Goal: Task Accomplishment & Management: Manage account settings

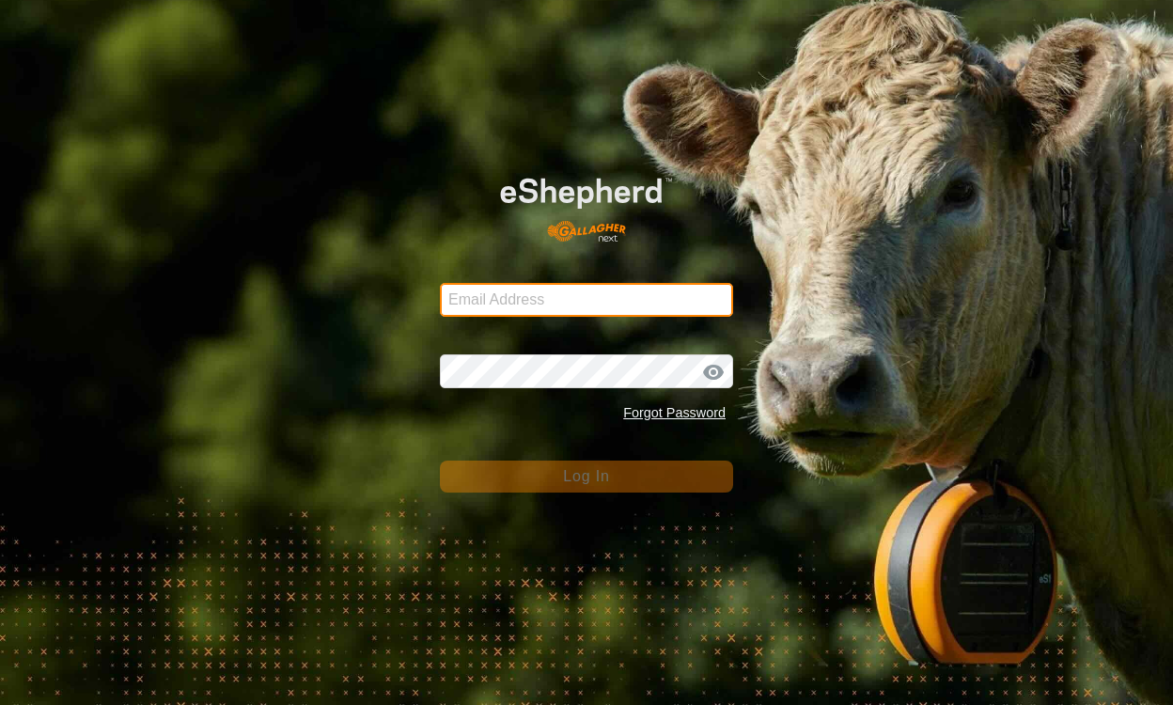
type input "[EMAIL_ADDRESS][DOMAIN_NAME]"
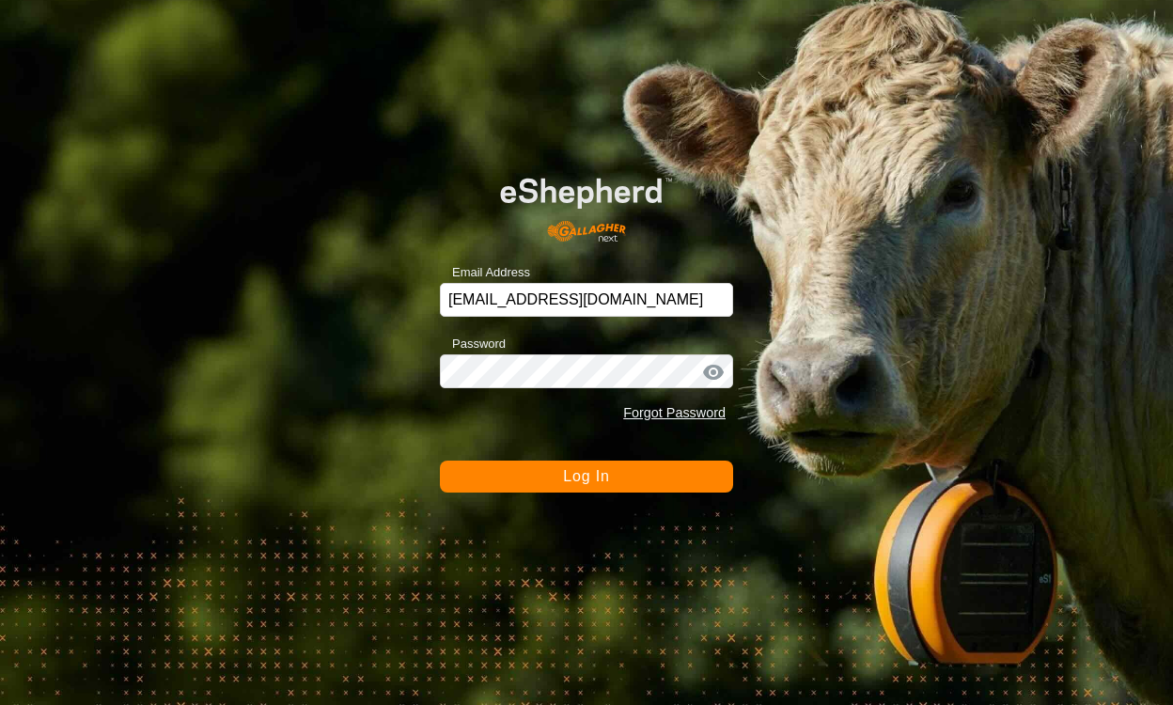
click at [628, 472] on button "Log In" at bounding box center [586, 477] width 293 height 32
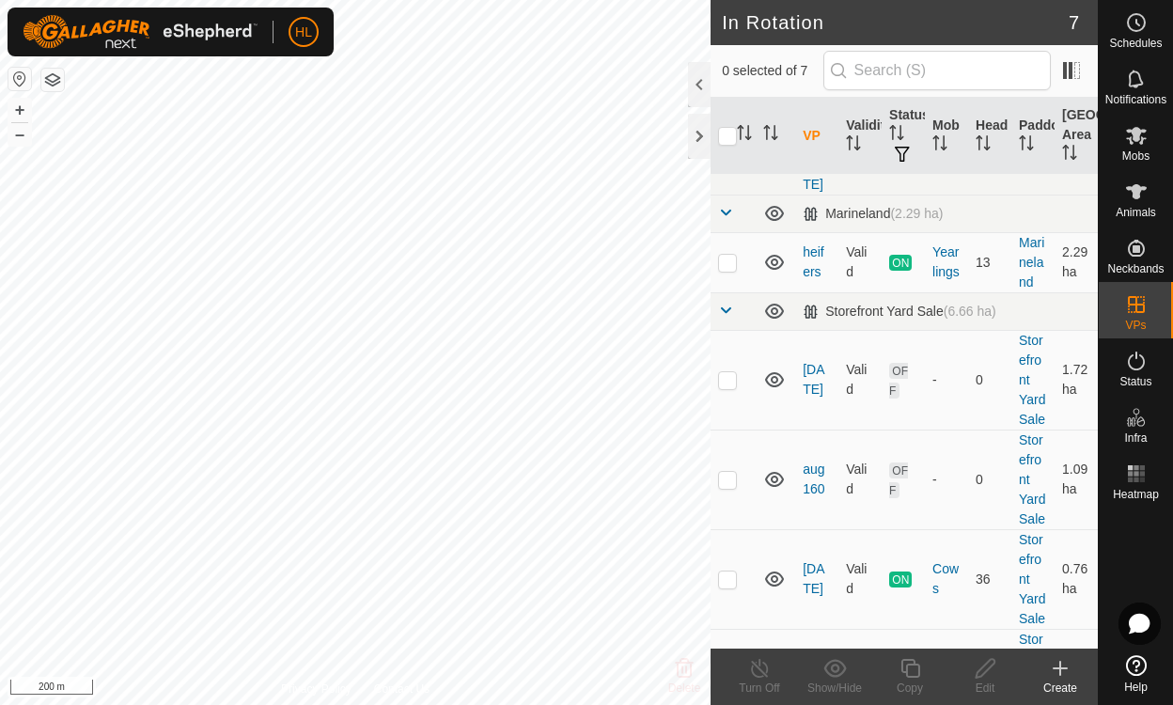
scroll to position [354, 0]
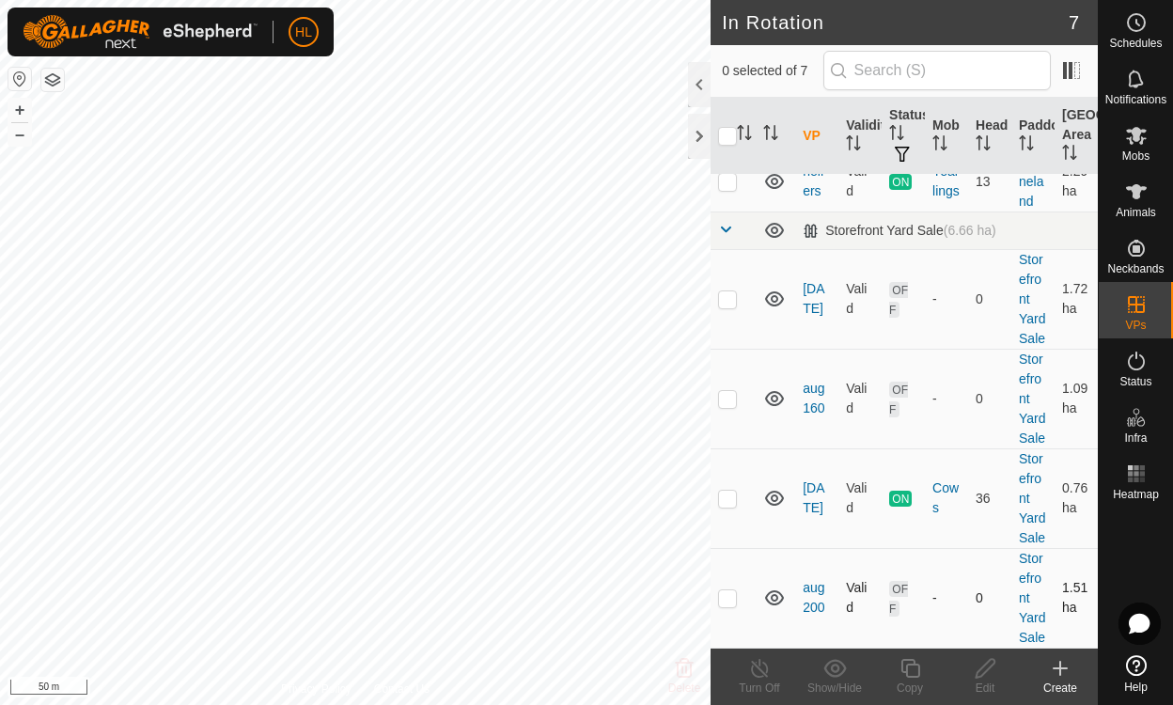
click at [766, 595] on icon at bounding box center [775, 598] width 23 height 23
click at [771, 602] on icon at bounding box center [771, 604] width 3 height 4
click at [722, 599] on td at bounding box center [733, 598] width 45 height 100
checkbox input "true"
click at [984, 671] on icon at bounding box center [985, 668] width 19 height 19
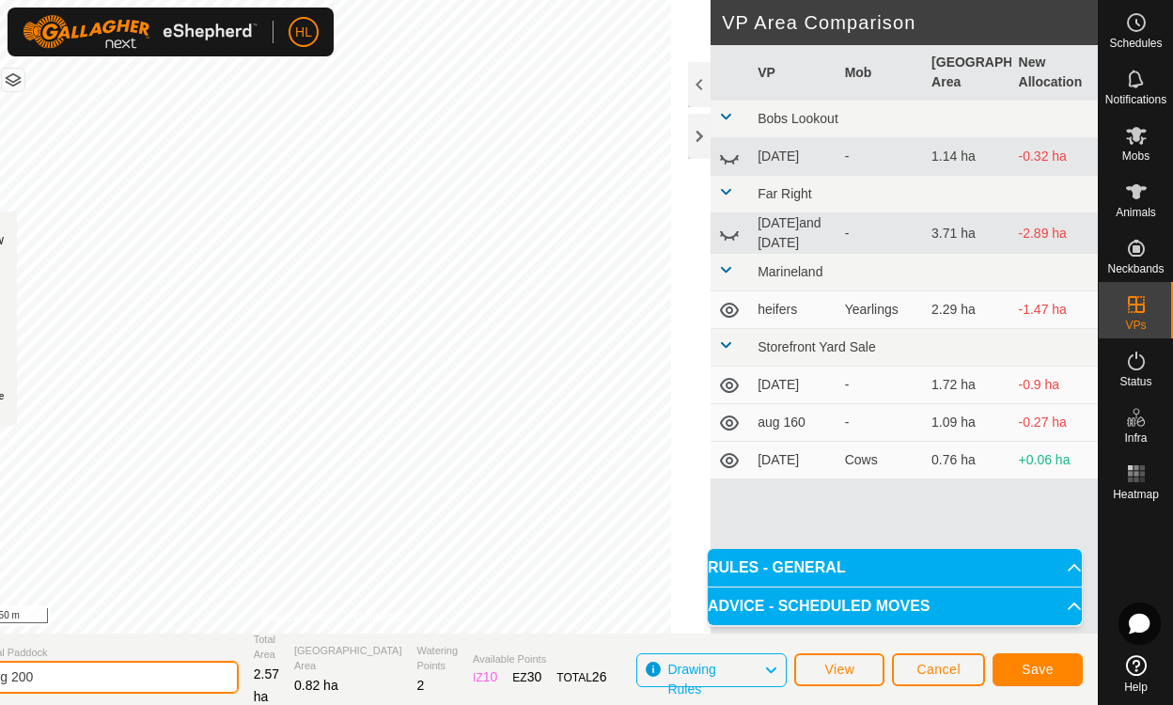
click at [75, 678] on input "aug 200" at bounding box center [107, 677] width 263 height 33
type input "[DATE]"
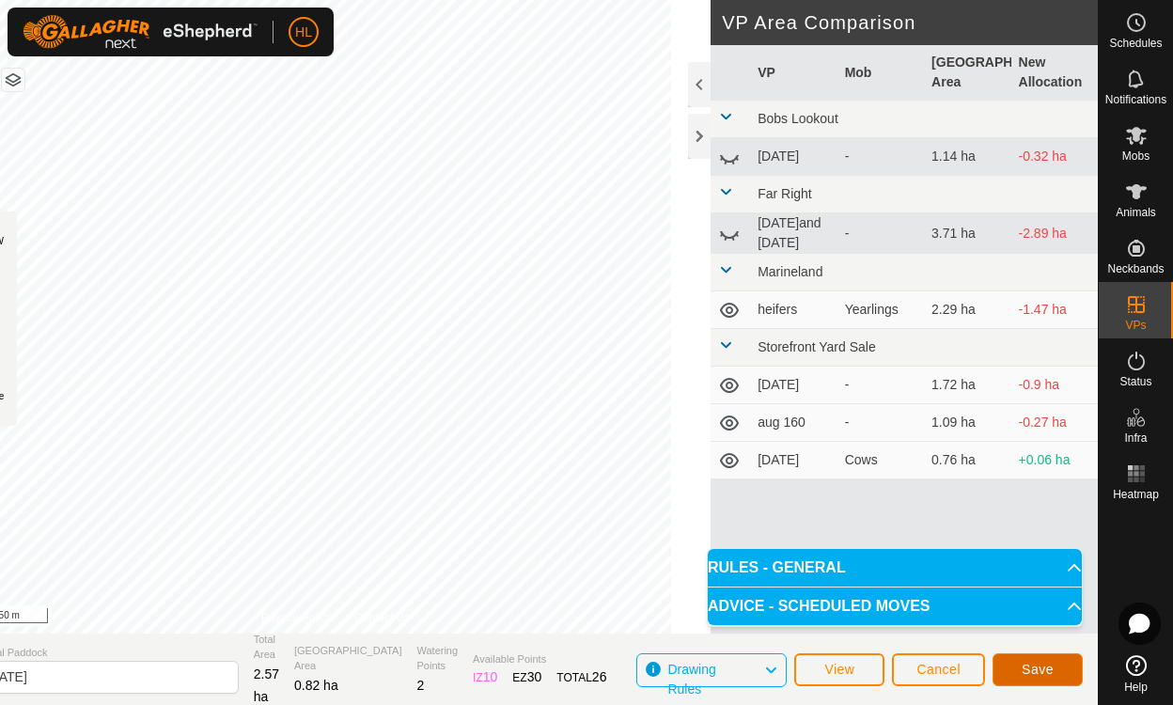
click at [1036, 667] on span "Save" at bounding box center [1038, 669] width 32 height 15
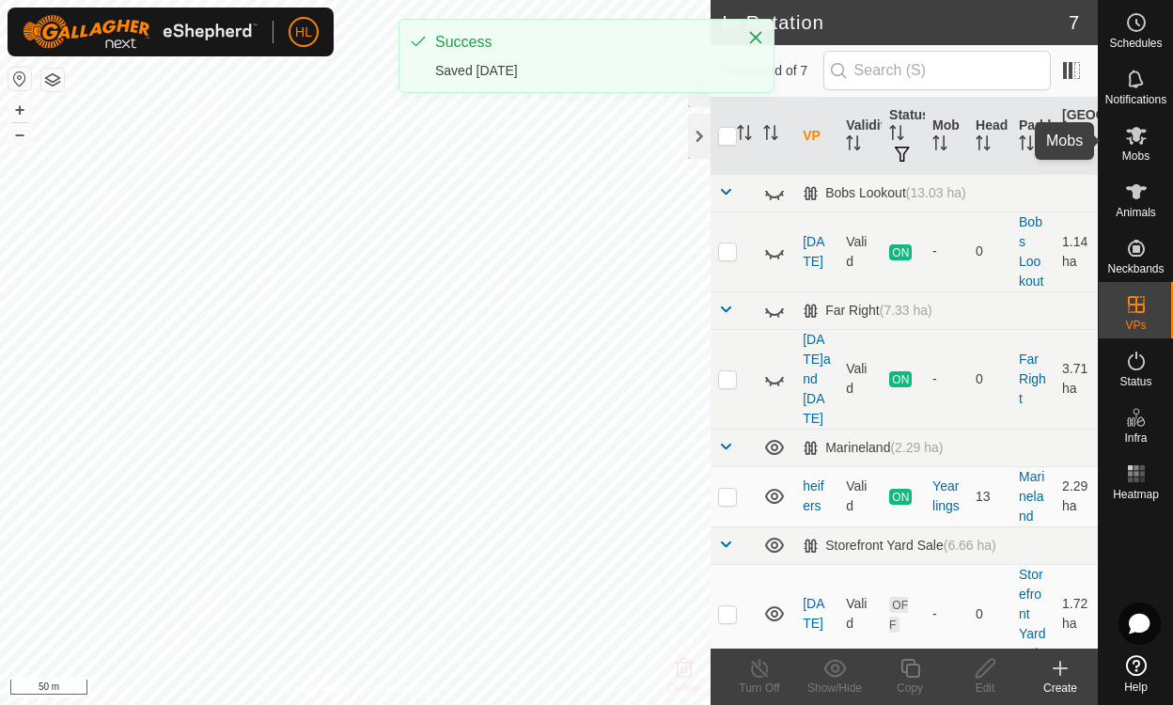
click at [1137, 132] on icon at bounding box center [1136, 136] width 21 height 18
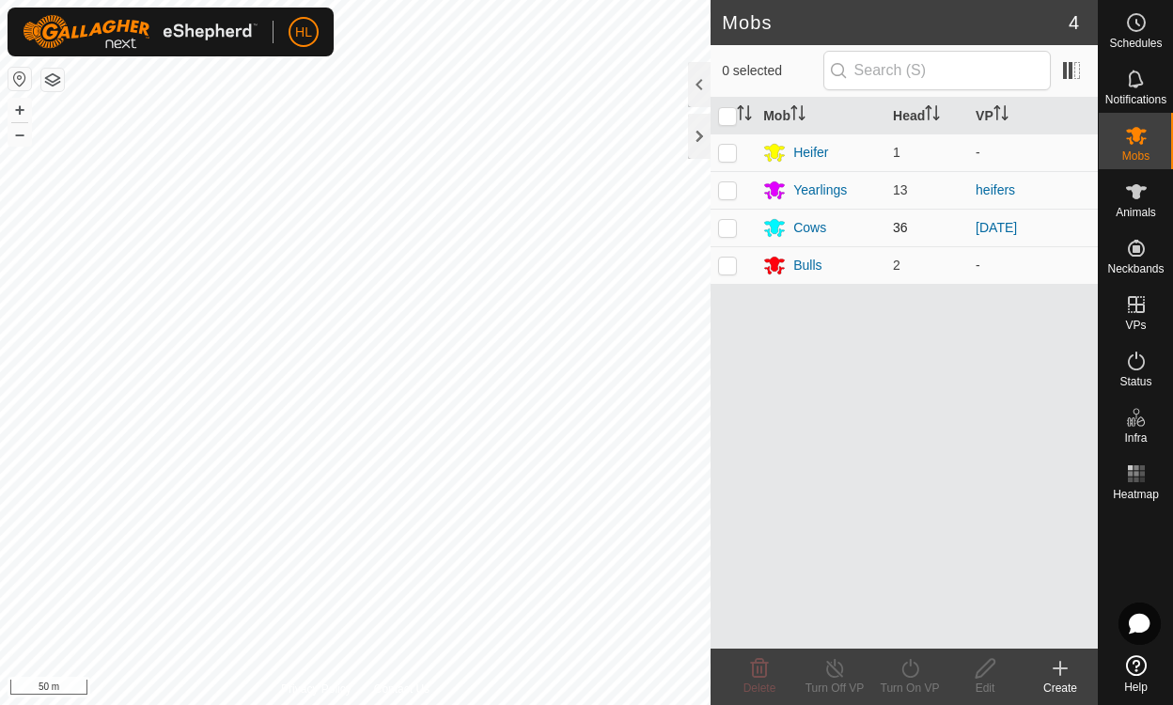
click at [729, 228] on p-checkbox at bounding box center [727, 227] width 19 height 15
checkbox input "true"
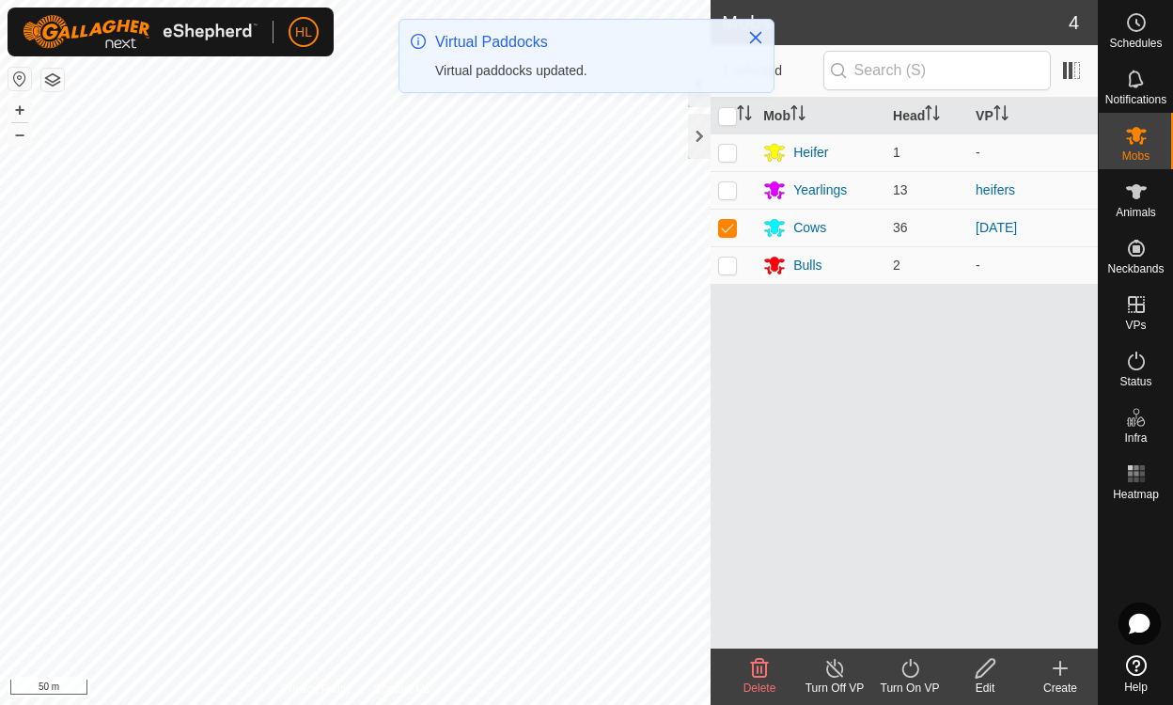
click at [909, 670] on icon at bounding box center [911, 668] width 24 height 23
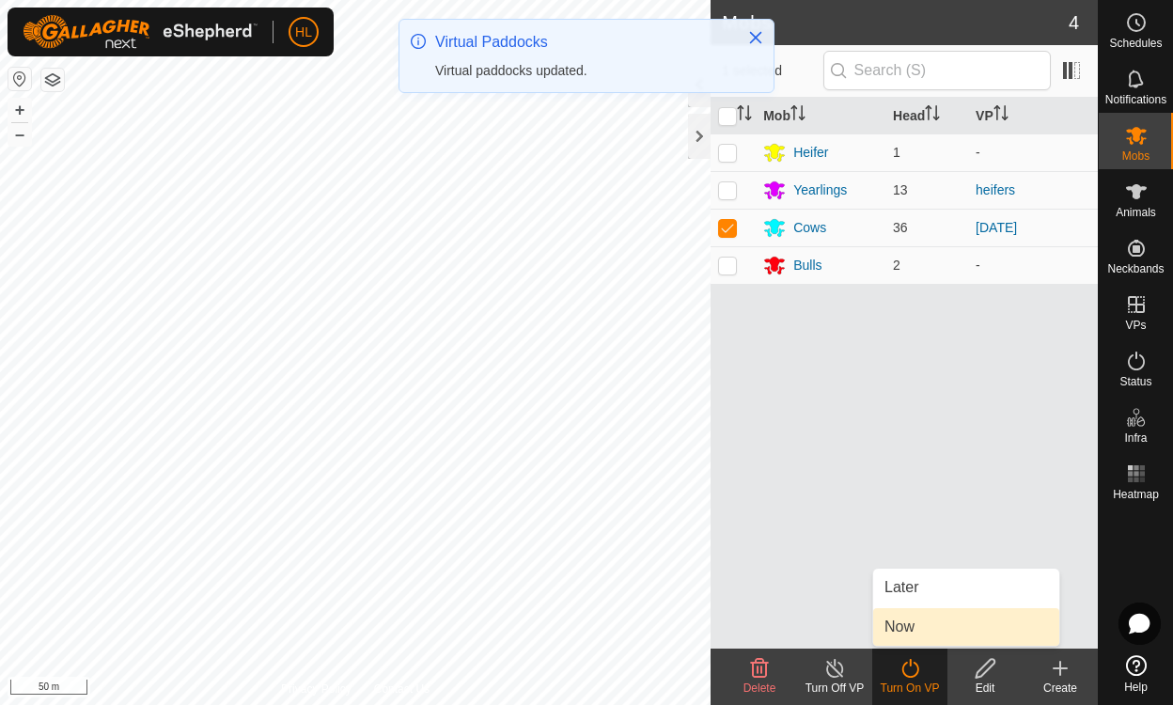
click at [912, 620] on link "Now" at bounding box center [967, 627] width 186 height 38
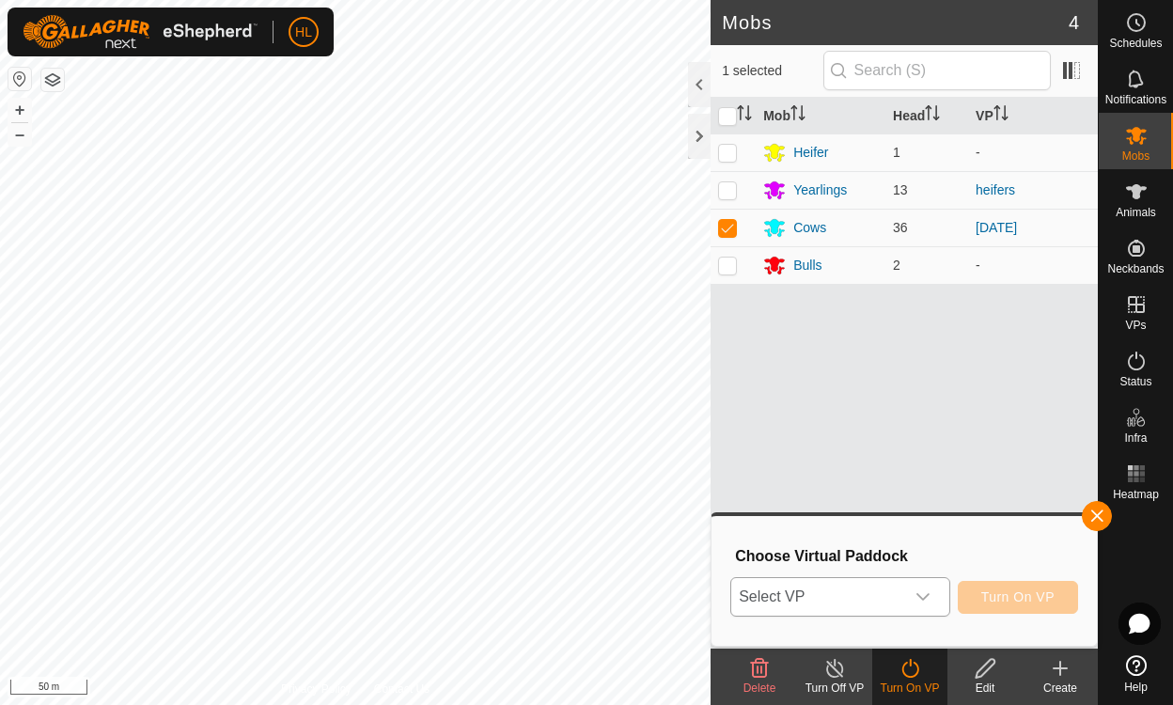
click at [924, 594] on icon "dropdown trigger" at bounding box center [923, 597] width 15 height 15
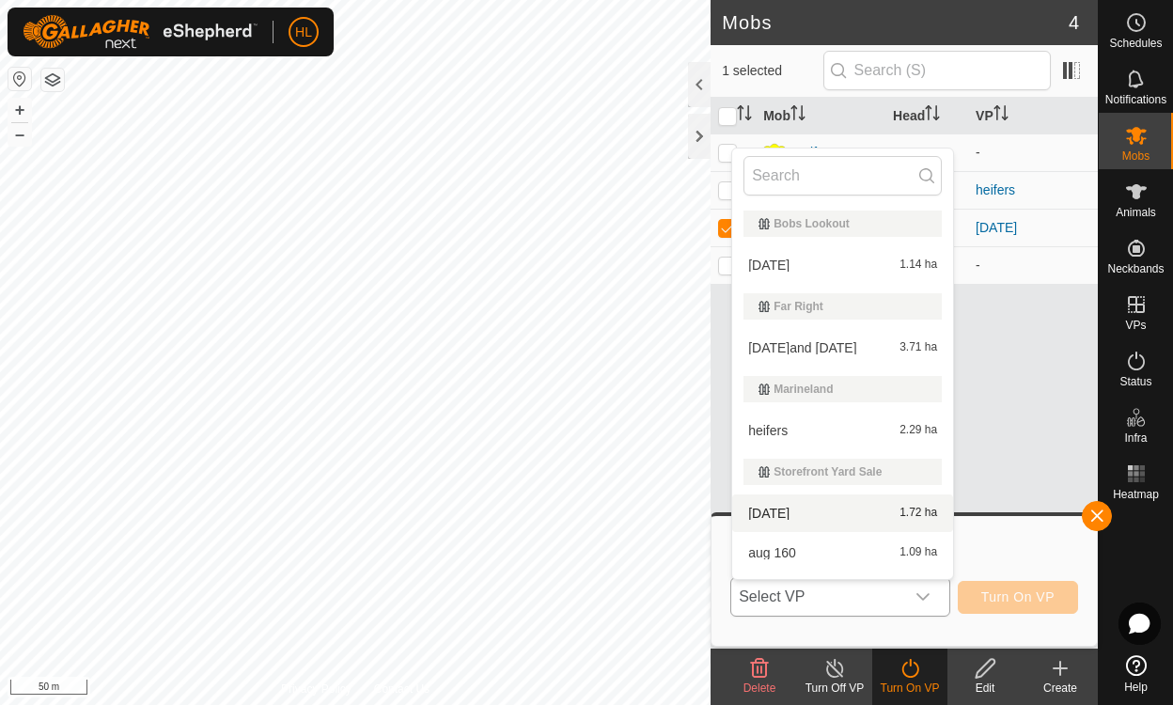
scroll to position [71, 0]
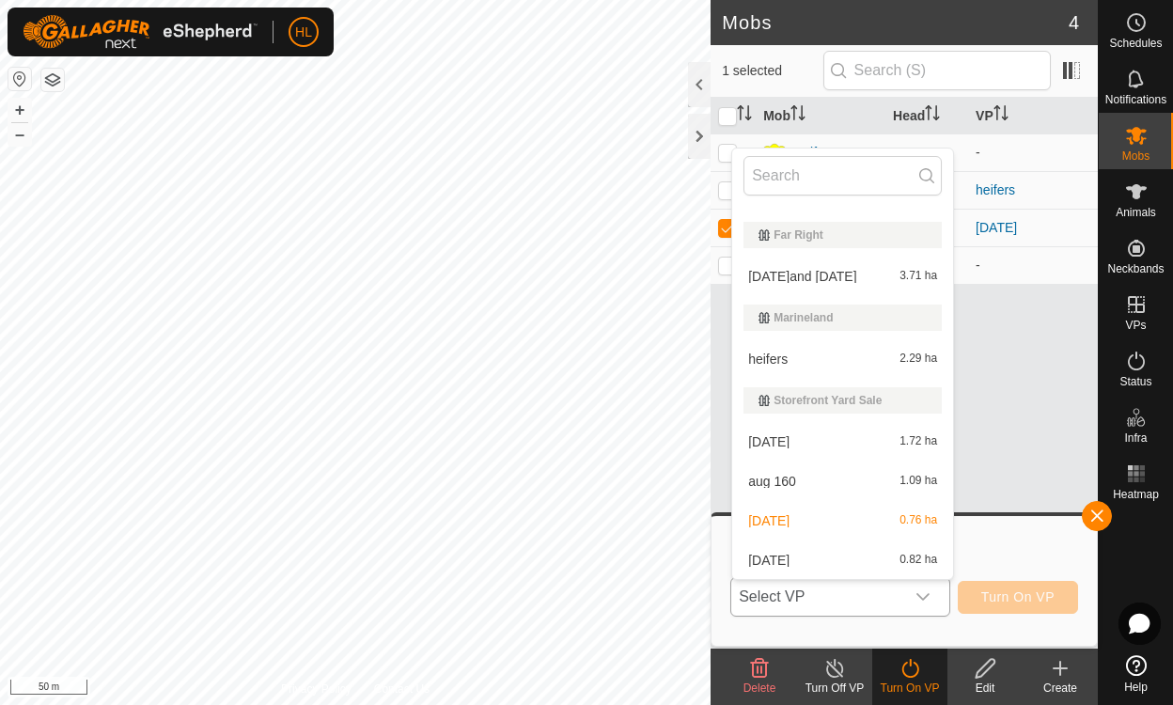
click at [766, 563] on li "aug 21 0.82 ha" at bounding box center [842, 561] width 221 height 38
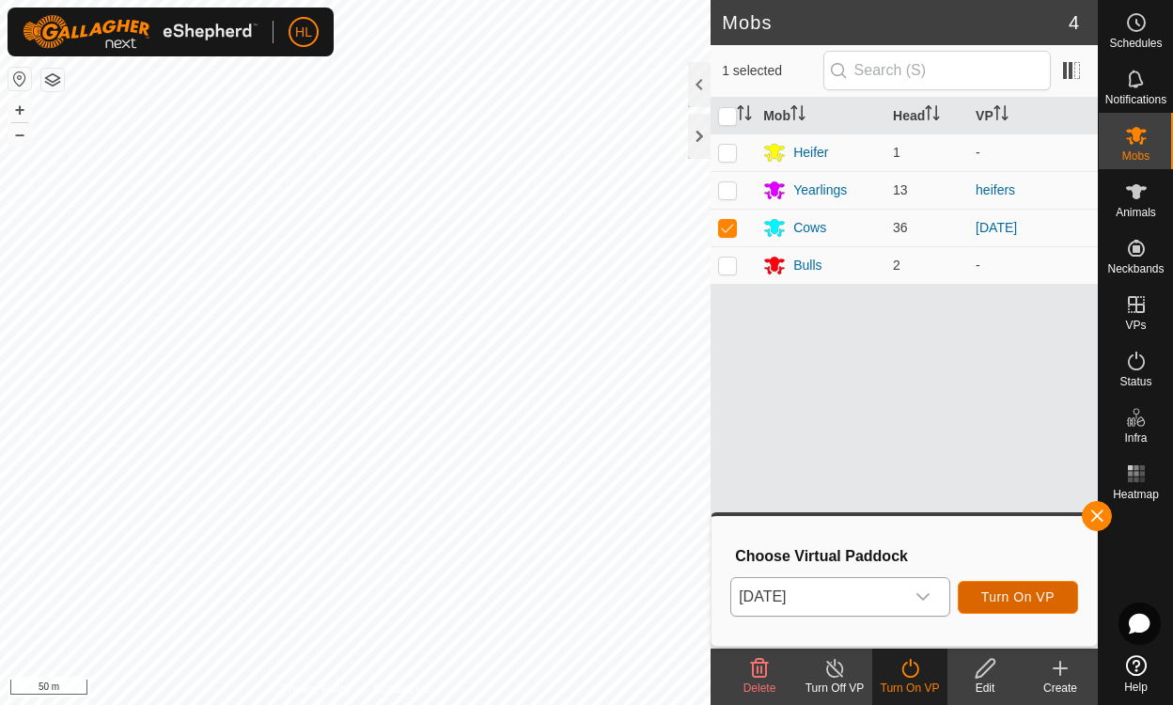
click at [1016, 592] on span "Turn On VP" at bounding box center [1018, 597] width 73 height 15
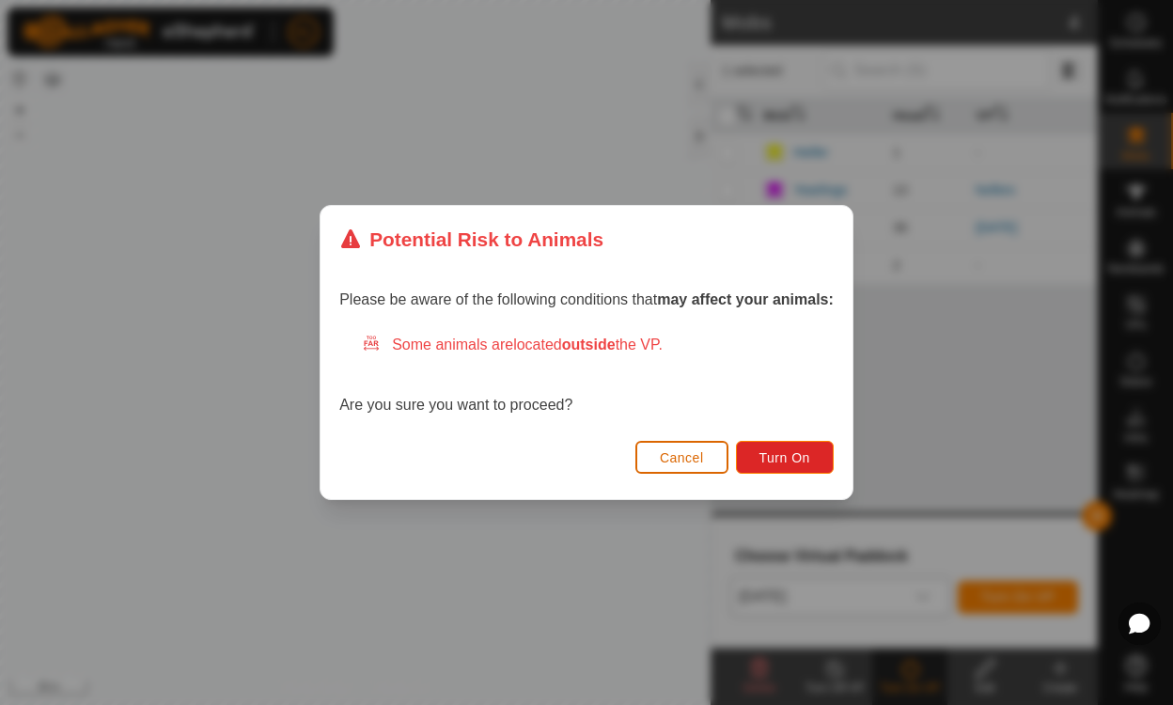
click at [683, 451] on span "Cancel" at bounding box center [682, 457] width 44 height 15
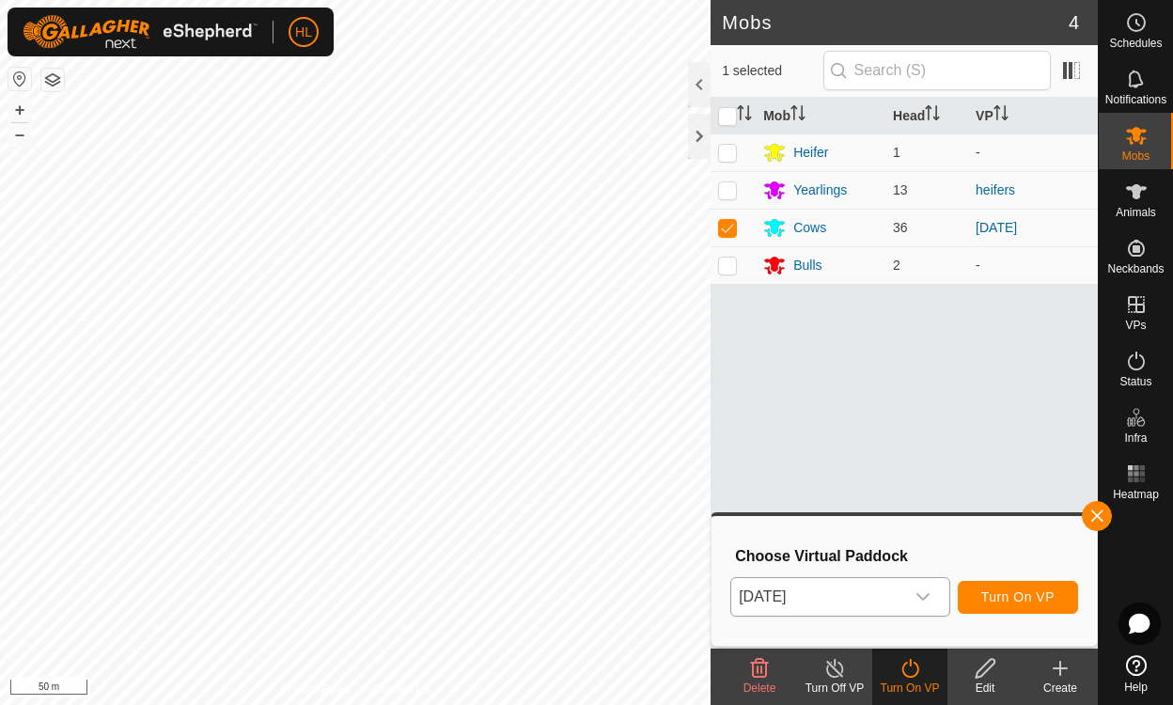
click at [981, 675] on icon at bounding box center [985, 668] width 19 height 19
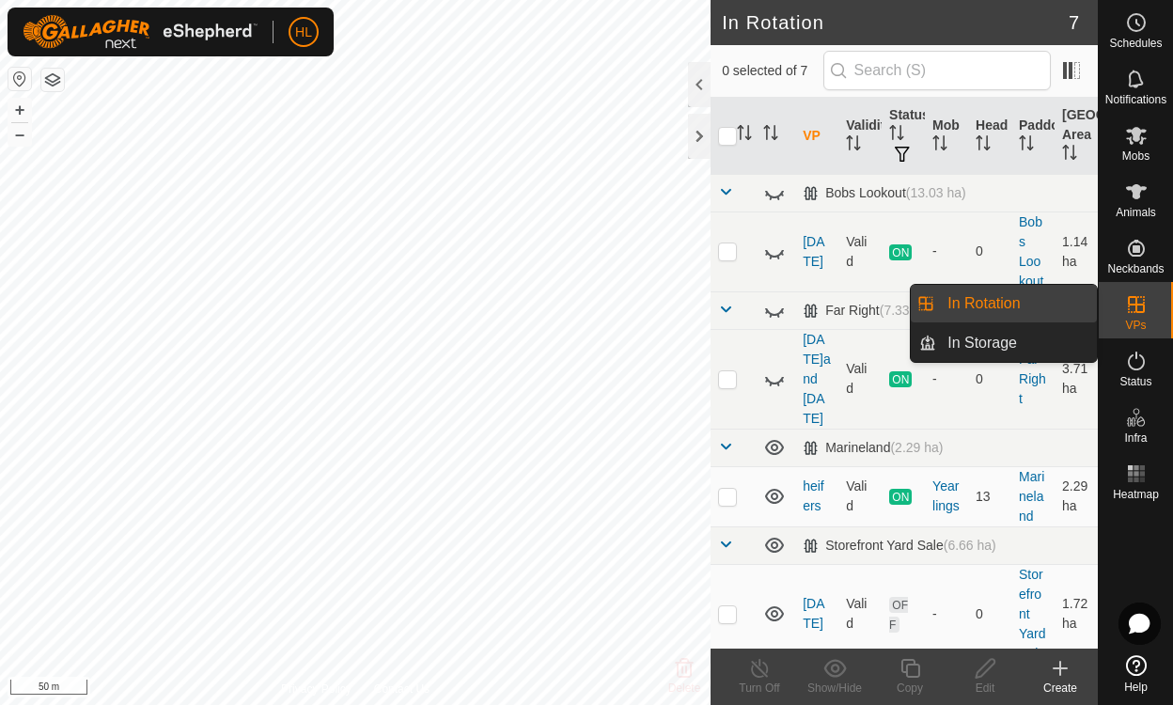
click at [1136, 309] on icon at bounding box center [1136, 304] width 17 height 17
click at [1038, 306] on link "In Rotation" at bounding box center [1017, 304] width 161 height 38
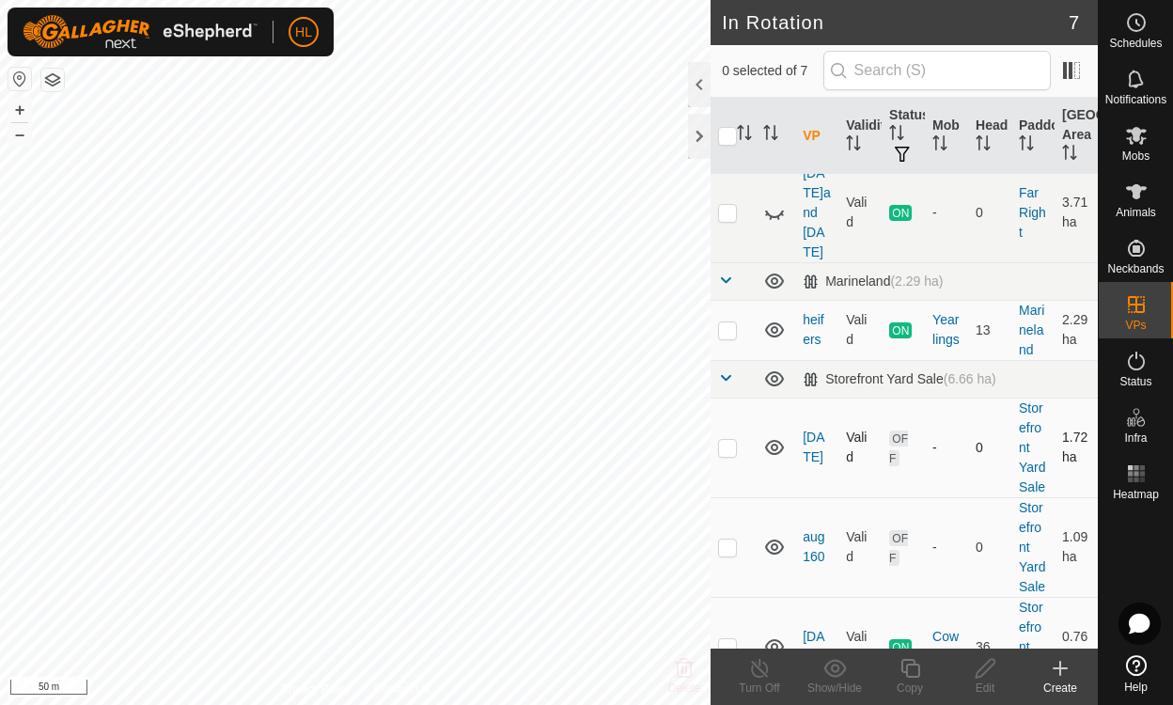
scroll to position [354, 0]
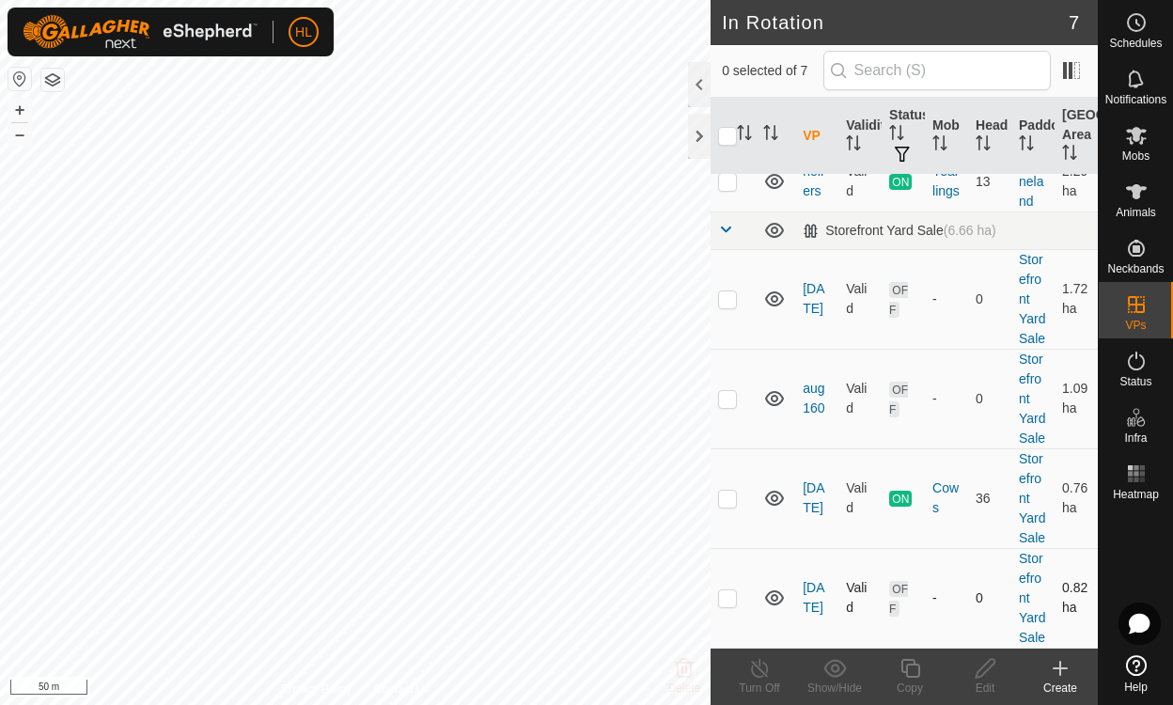
click at [731, 591] on p-checkbox at bounding box center [727, 598] width 19 height 15
checkbox input "true"
click at [985, 667] on icon at bounding box center [986, 668] width 24 height 23
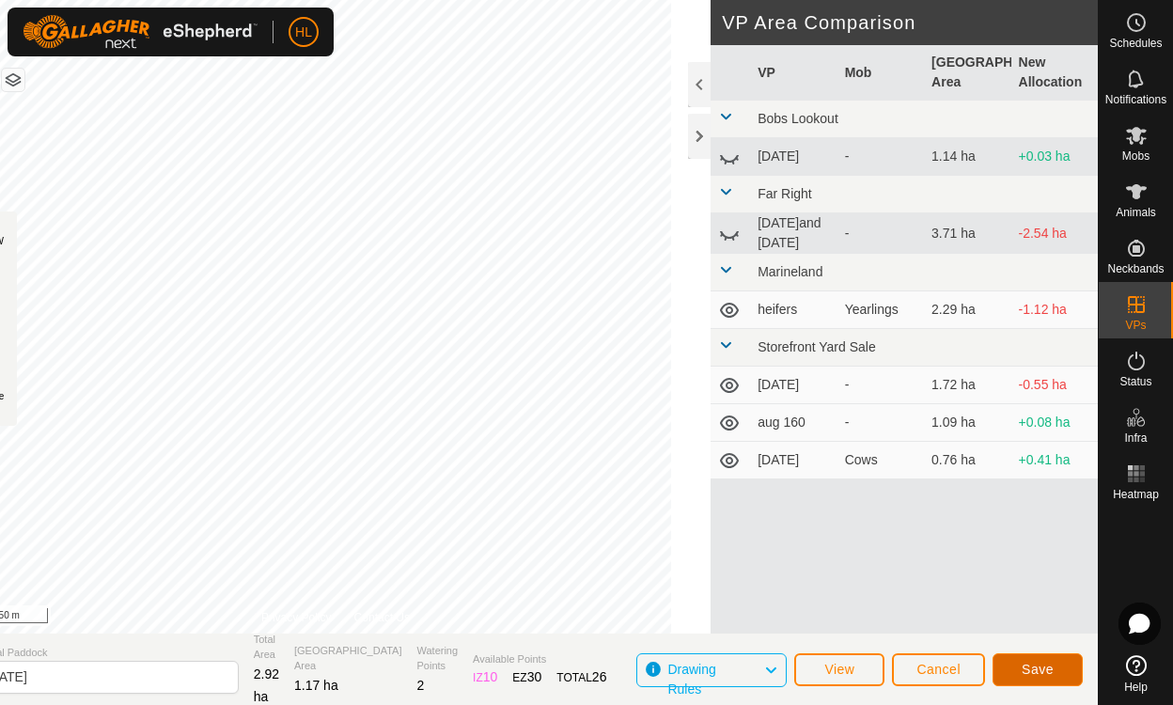
click at [1042, 658] on button "Save" at bounding box center [1038, 670] width 90 height 33
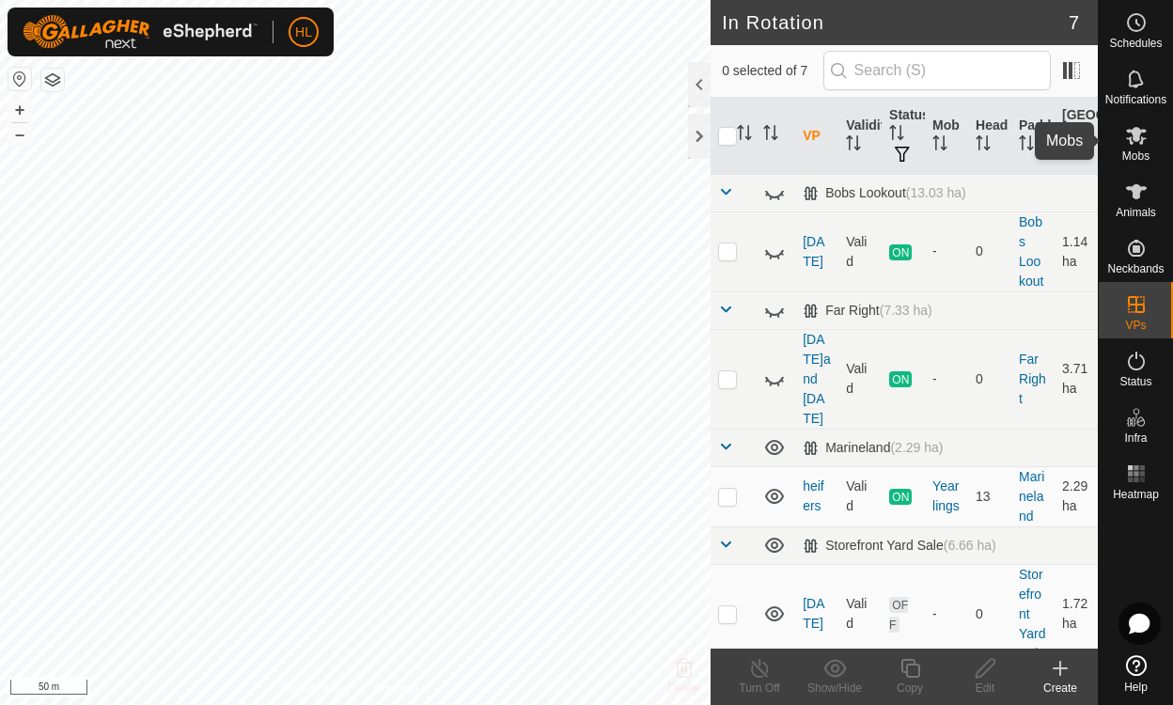
click at [1142, 136] on icon at bounding box center [1137, 135] width 23 height 23
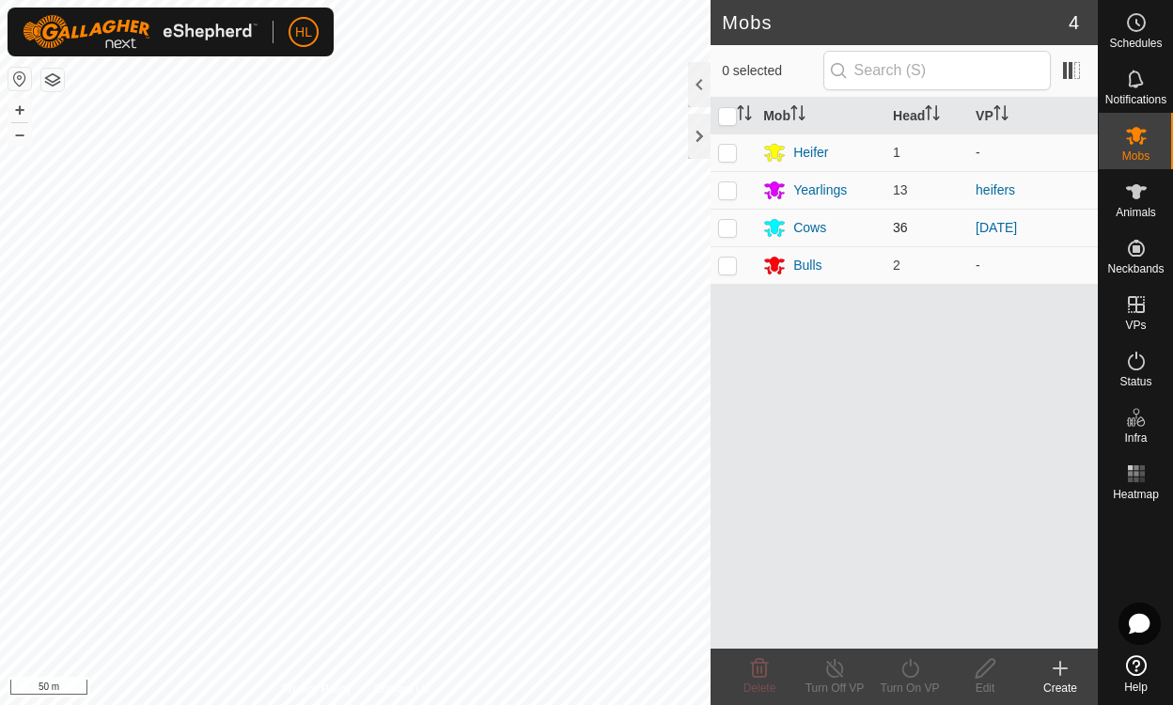
click at [722, 228] on p-checkbox at bounding box center [727, 227] width 19 height 15
checkbox input "true"
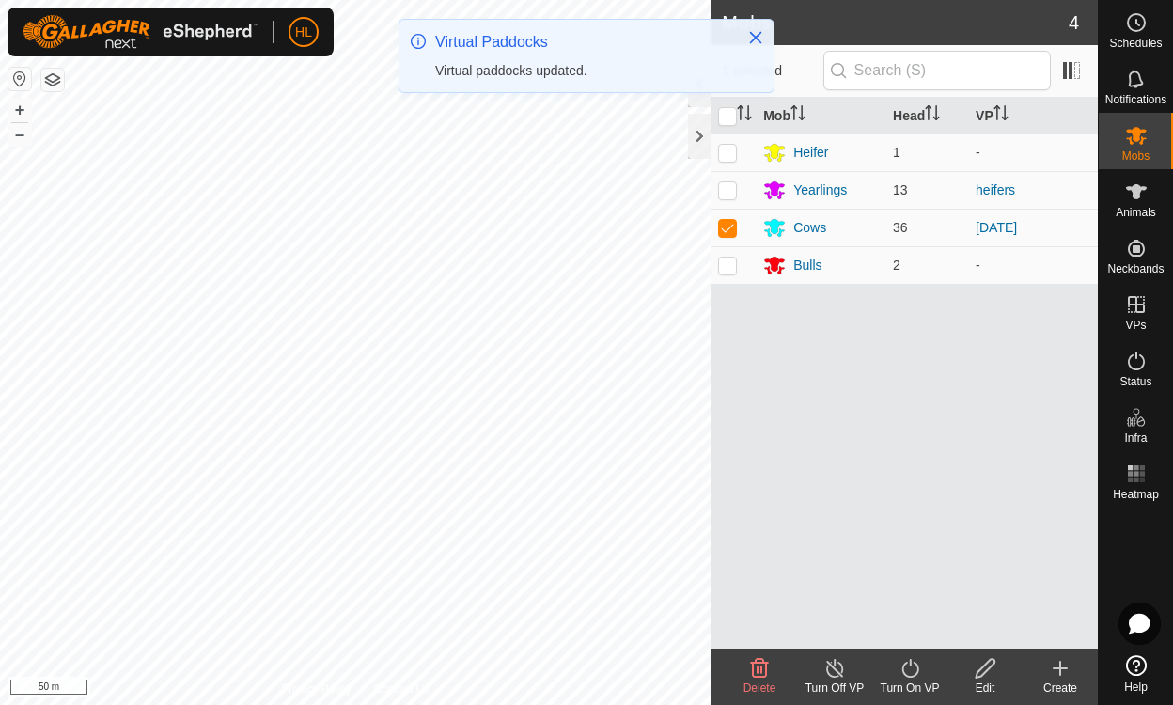
click at [913, 670] on icon at bounding box center [911, 668] width 24 height 23
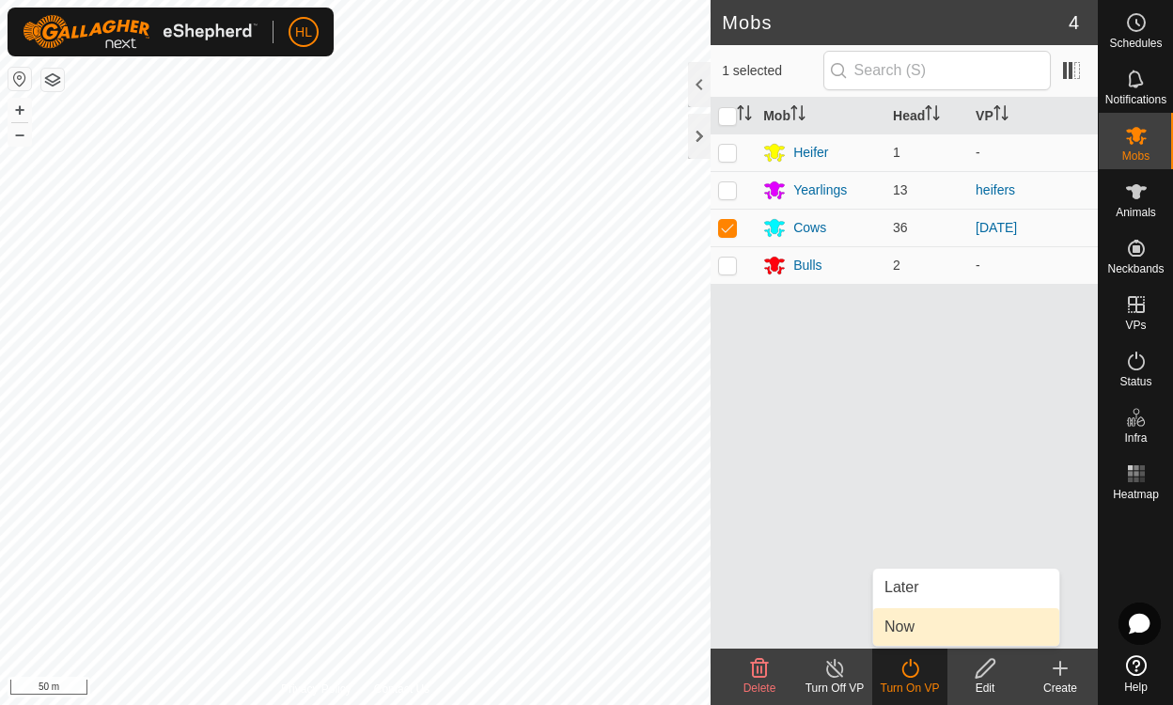
click at [917, 628] on link "Now" at bounding box center [967, 627] width 186 height 38
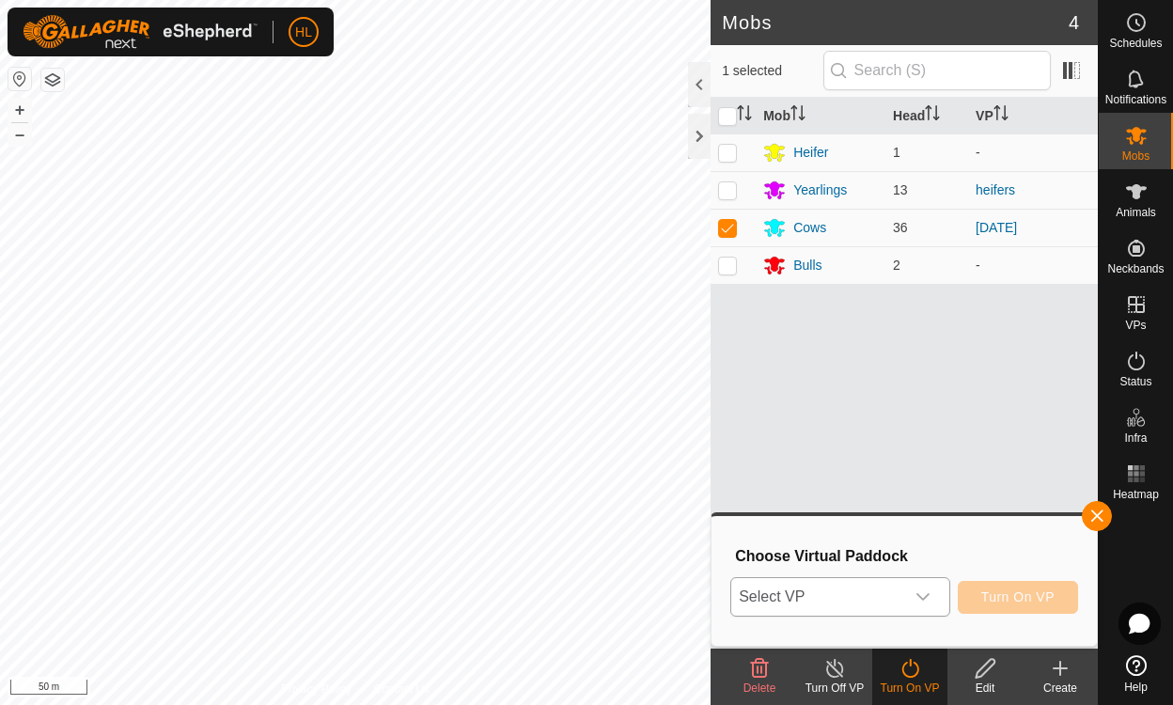
click at [937, 591] on div "dropdown trigger" at bounding box center [924, 597] width 38 height 38
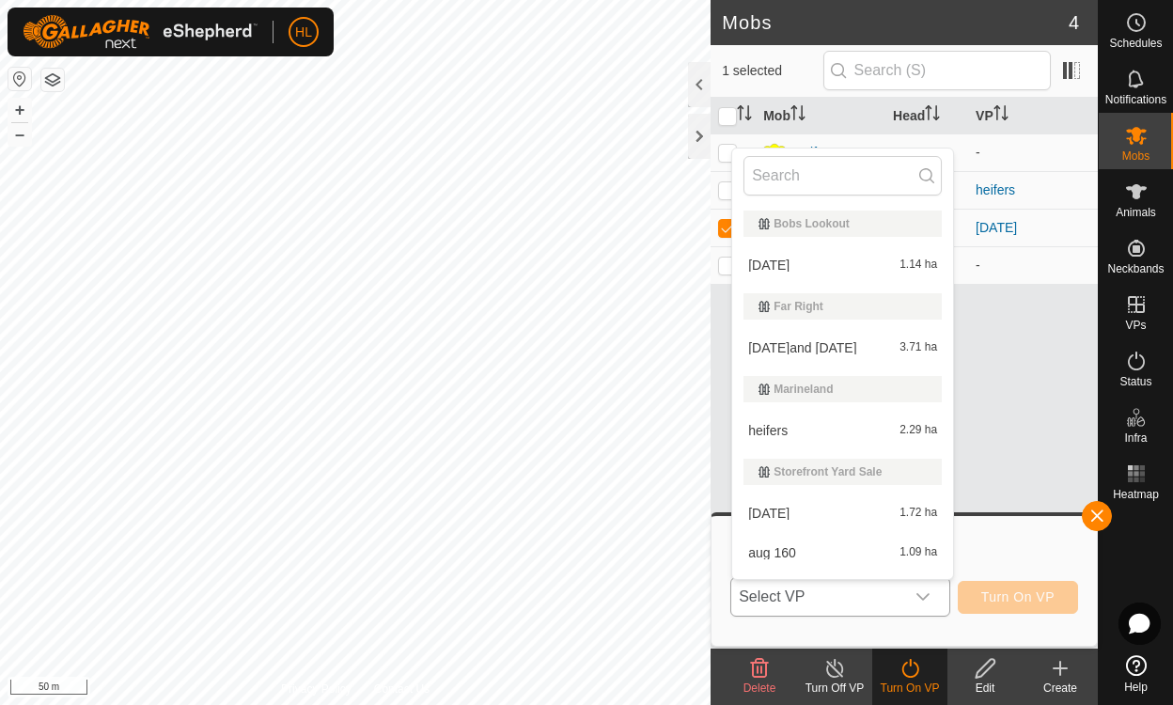
scroll to position [71, 0]
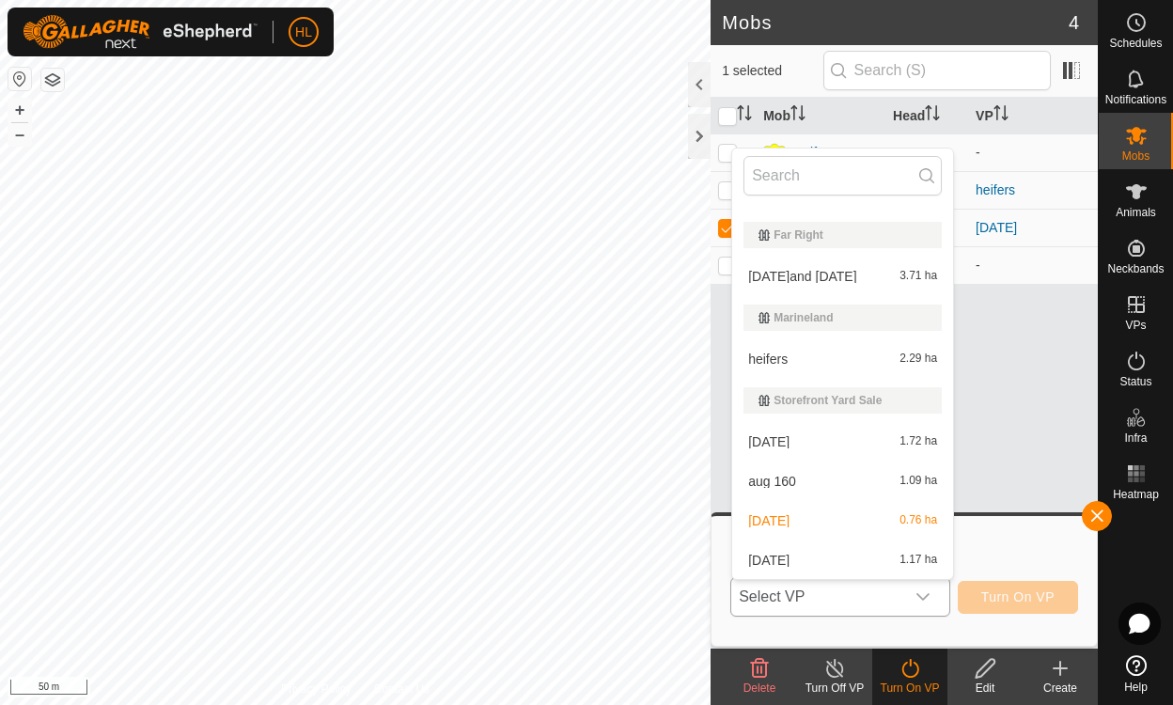
click at [767, 560] on li "[DATE] 1.17 ha" at bounding box center [842, 561] width 221 height 38
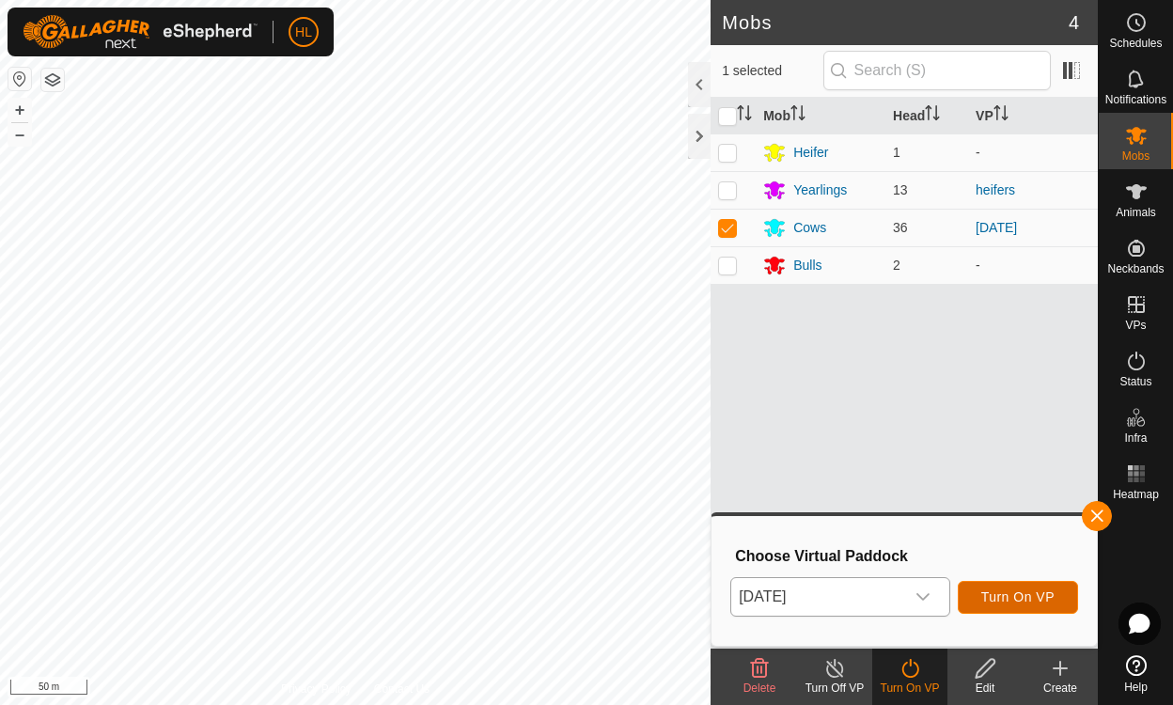
click at [1048, 595] on span "Turn On VP" at bounding box center [1018, 597] width 73 height 15
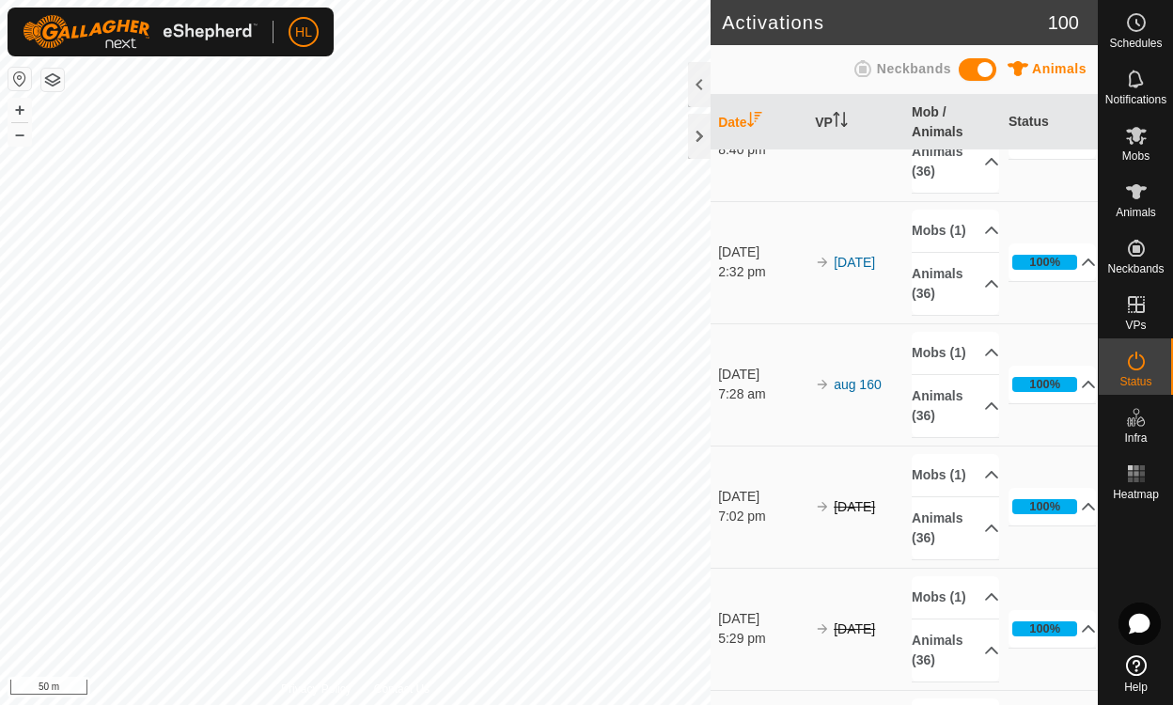
scroll to position [1416, 0]
click at [1138, 370] on icon at bounding box center [1136, 361] width 17 height 19
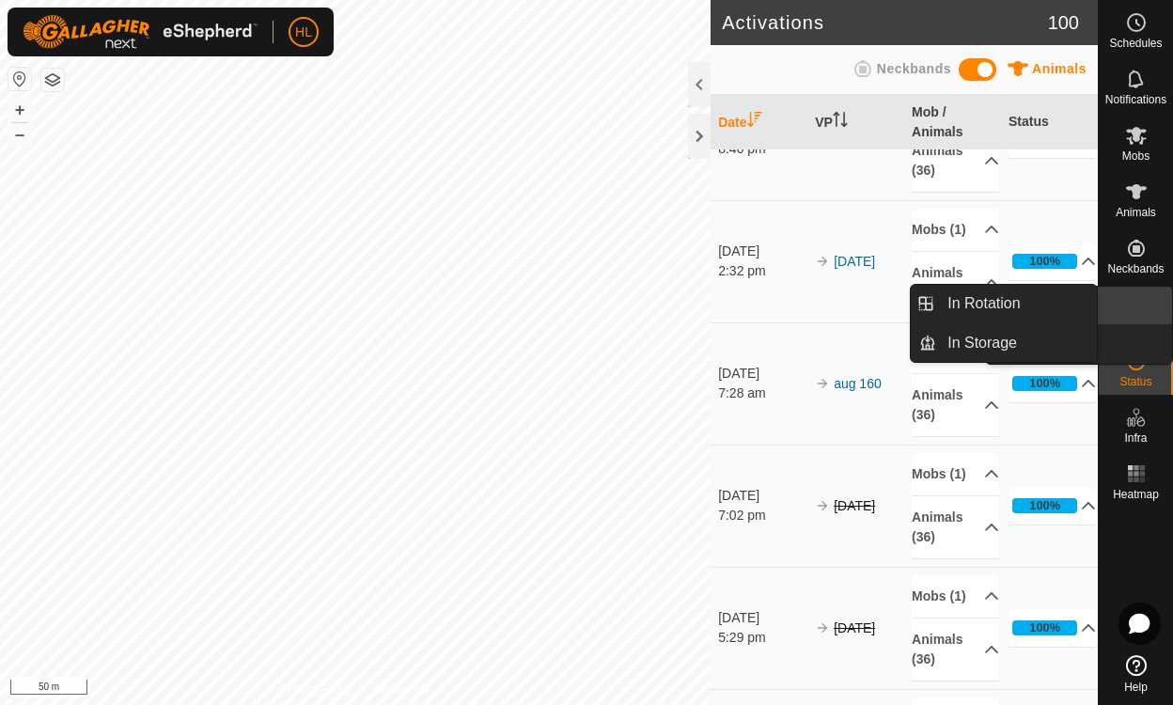
click at [1138, 303] on link "In Rotation" at bounding box center [1092, 306] width 161 height 38
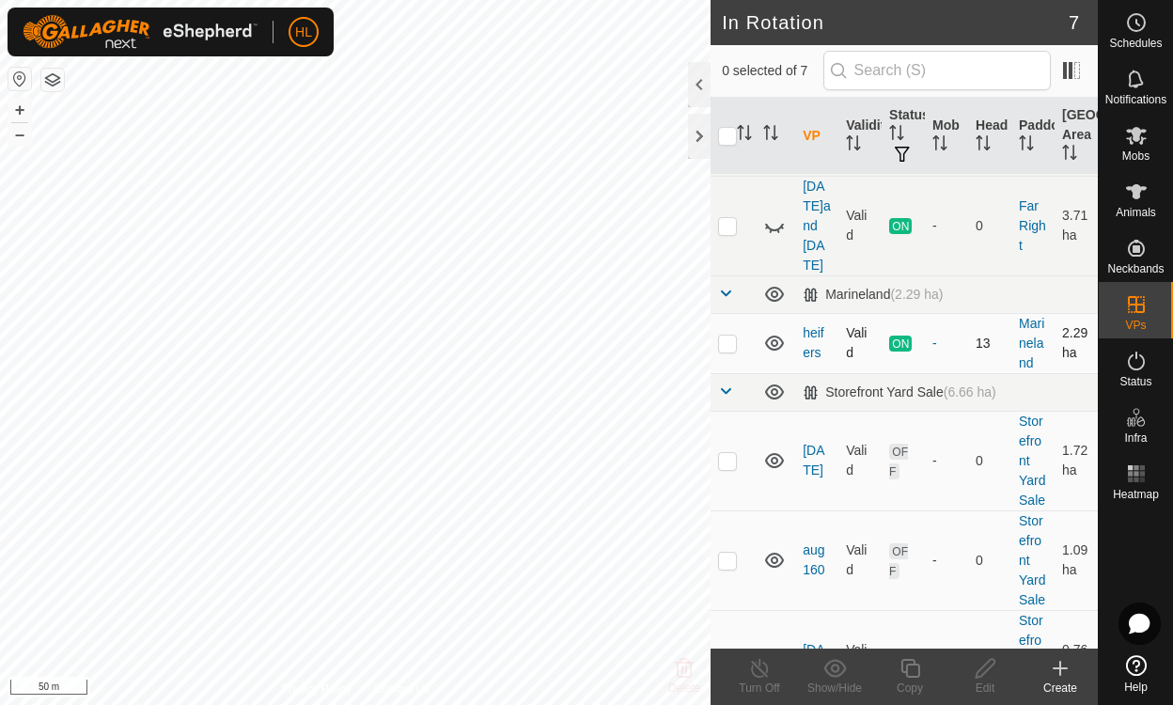
scroll to position [354, 0]
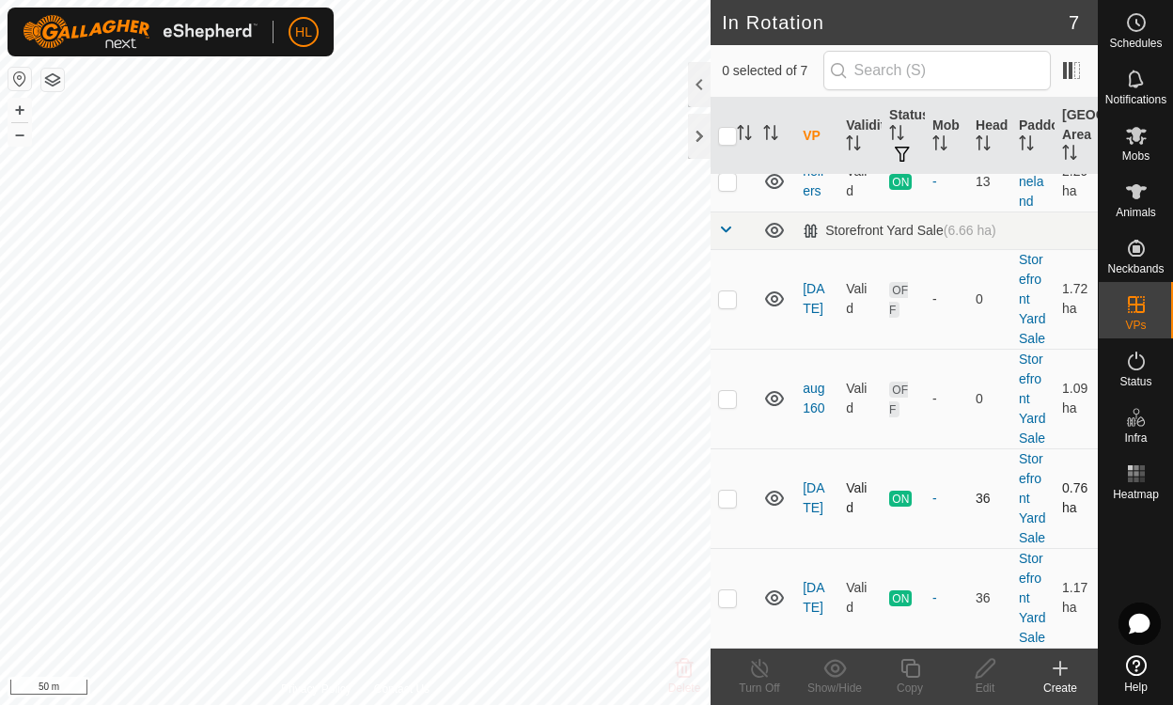
click at [732, 491] on p-checkbox at bounding box center [727, 498] width 19 height 15
click at [725, 491] on p-checkbox at bounding box center [727, 498] width 19 height 15
checkbox input "false"
click at [772, 391] on icon at bounding box center [774, 398] width 19 height 15
click at [732, 391] on p-checkbox at bounding box center [727, 398] width 19 height 15
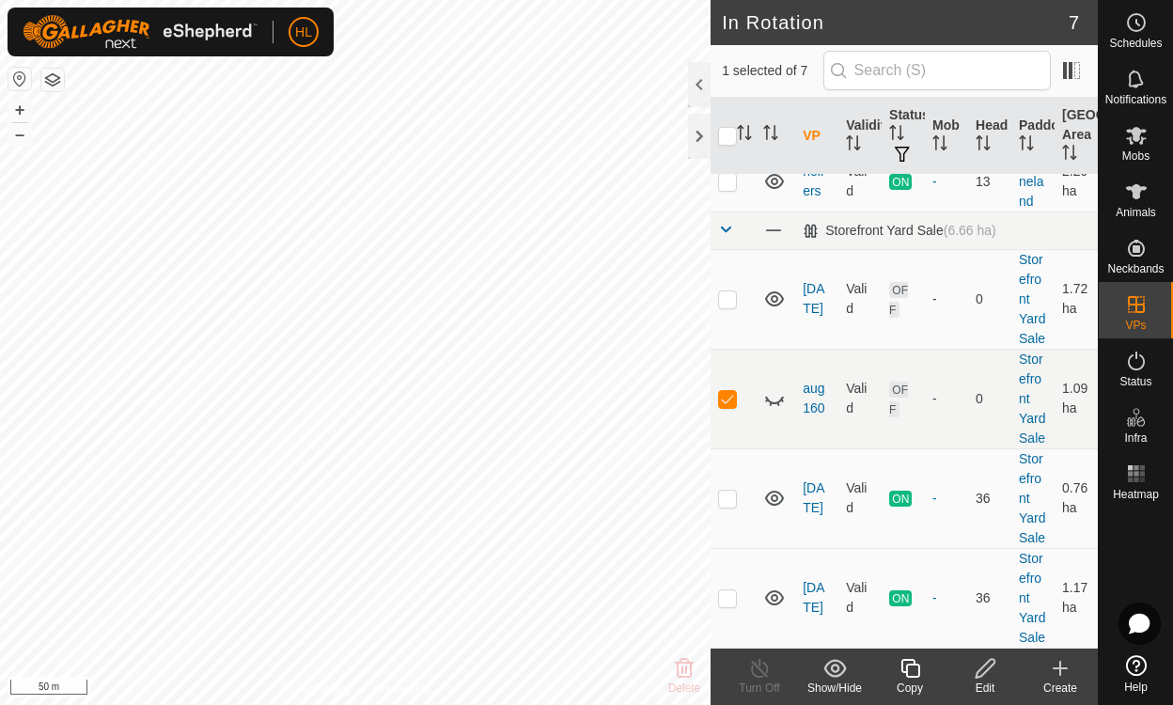
click at [771, 387] on icon at bounding box center [775, 398] width 23 height 23
click at [723, 391] on p-checkbox at bounding box center [727, 398] width 19 height 15
checkbox input "false"
click at [724, 291] on p-checkbox at bounding box center [727, 298] width 19 height 15
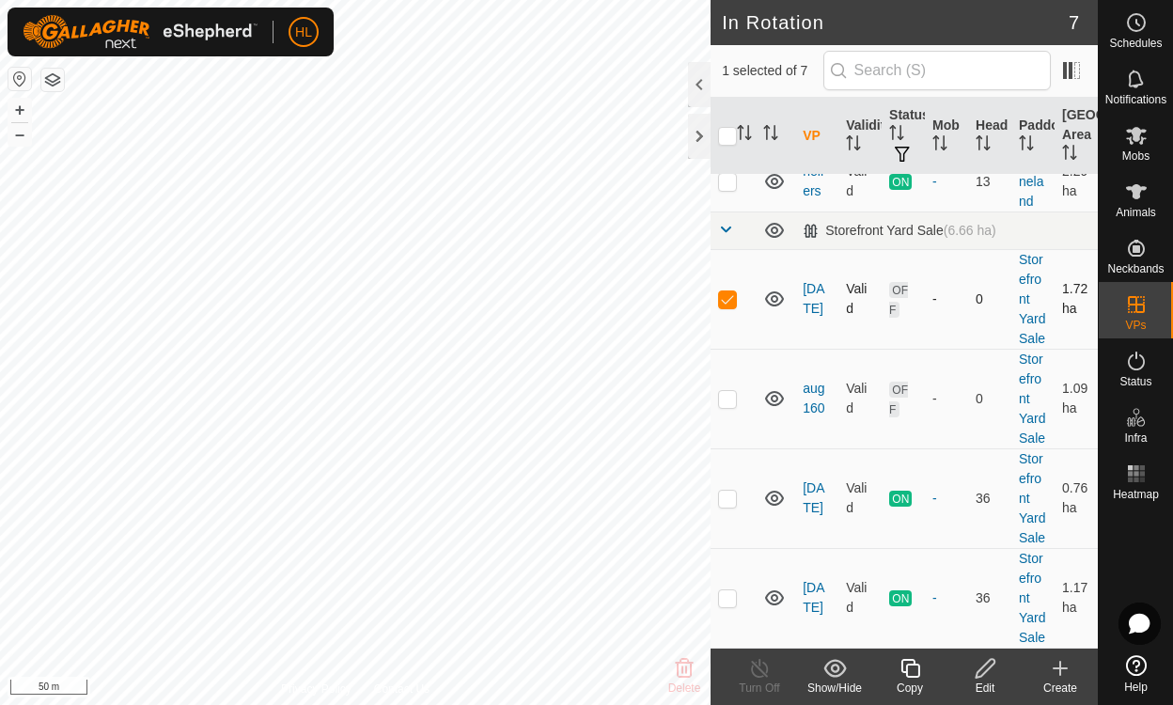
checkbox input "false"
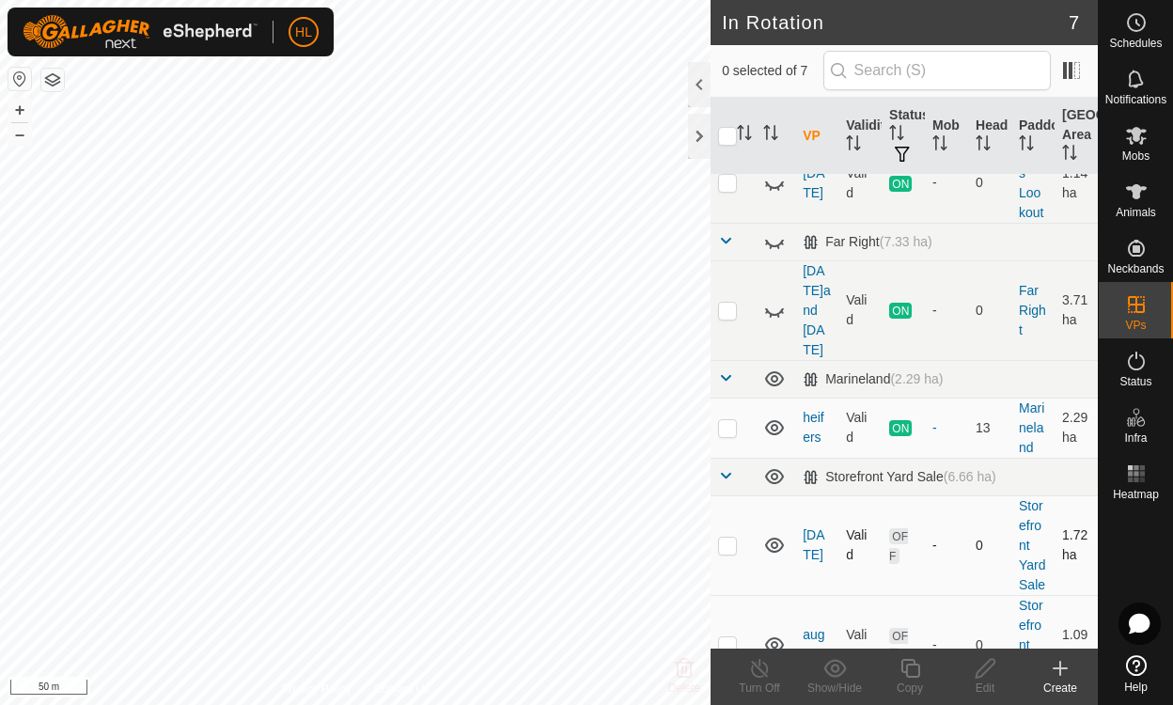
scroll to position [55, 0]
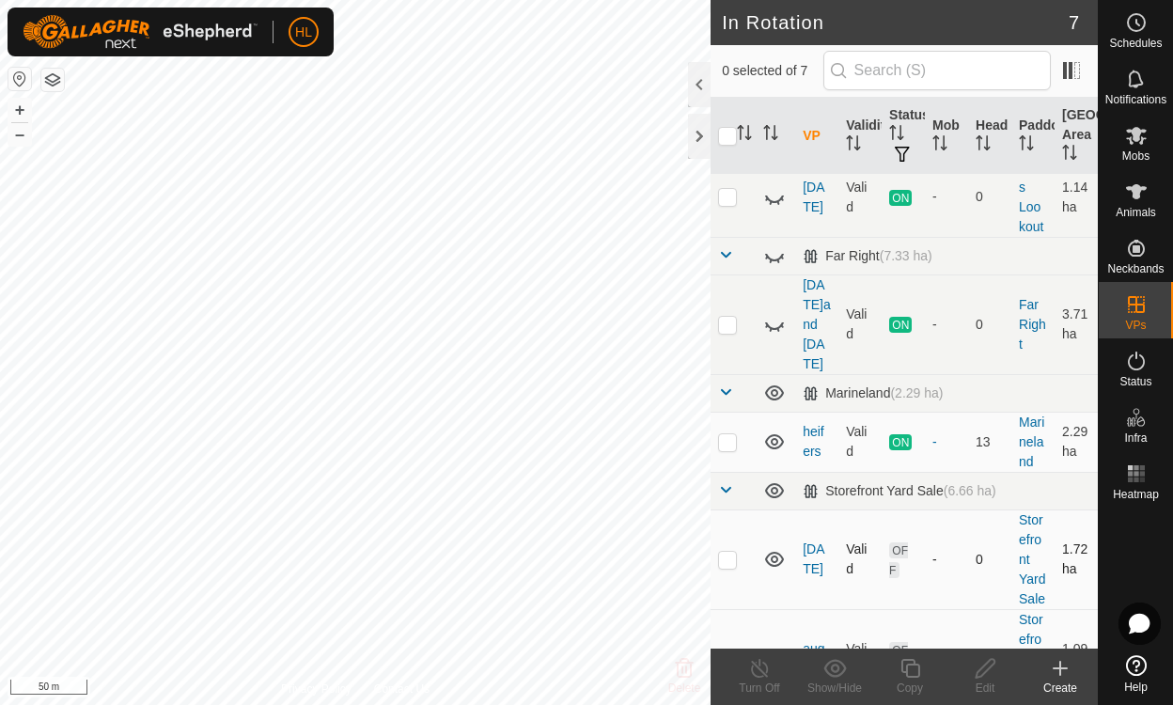
click at [911, 540] on td "OFF" at bounding box center [903, 560] width 43 height 100
click at [979, 412] on td "13" at bounding box center [989, 442] width 43 height 60
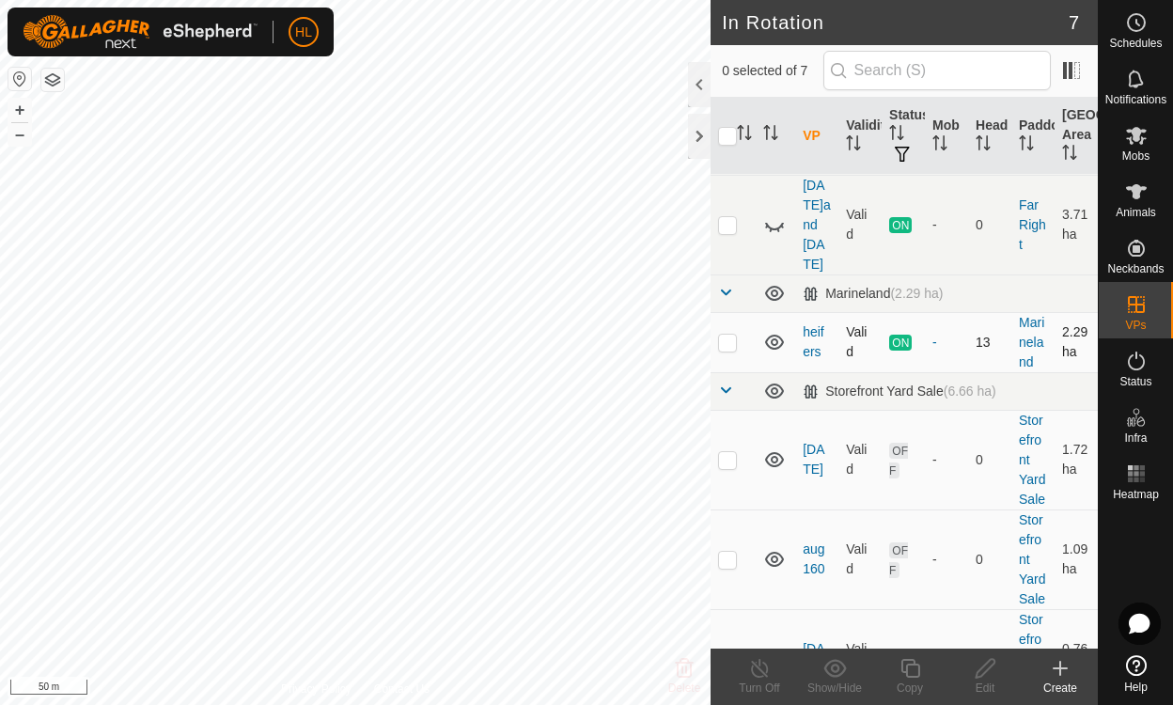
scroll to position [354, 0]
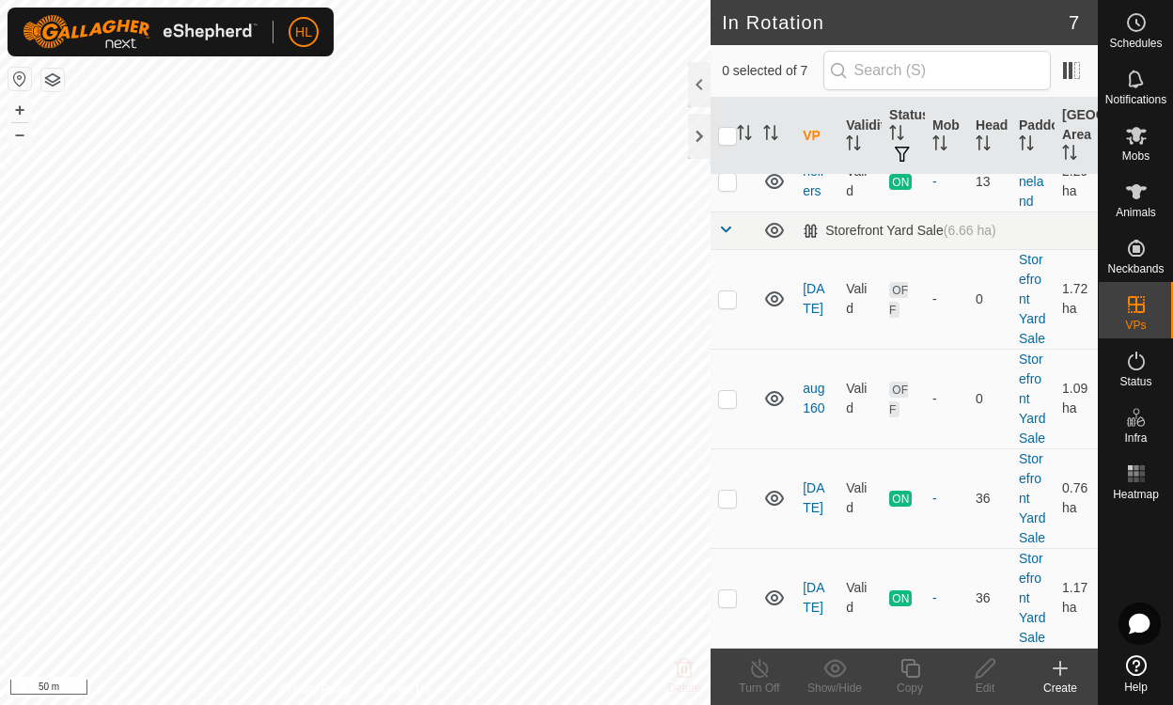
click at [774, 391] on icon at bounding box center [774, 398] width 19 height 15
click at [782, 400] on icon at bounding box center [781, 401] width 3 height 3
click at [728, 391] on p-checkbox at bounding box center [727, 398] width 19 height 15
click at [741, 354] on td at bounding box center [733, 399] width 45 height 100
checkbox input "false"
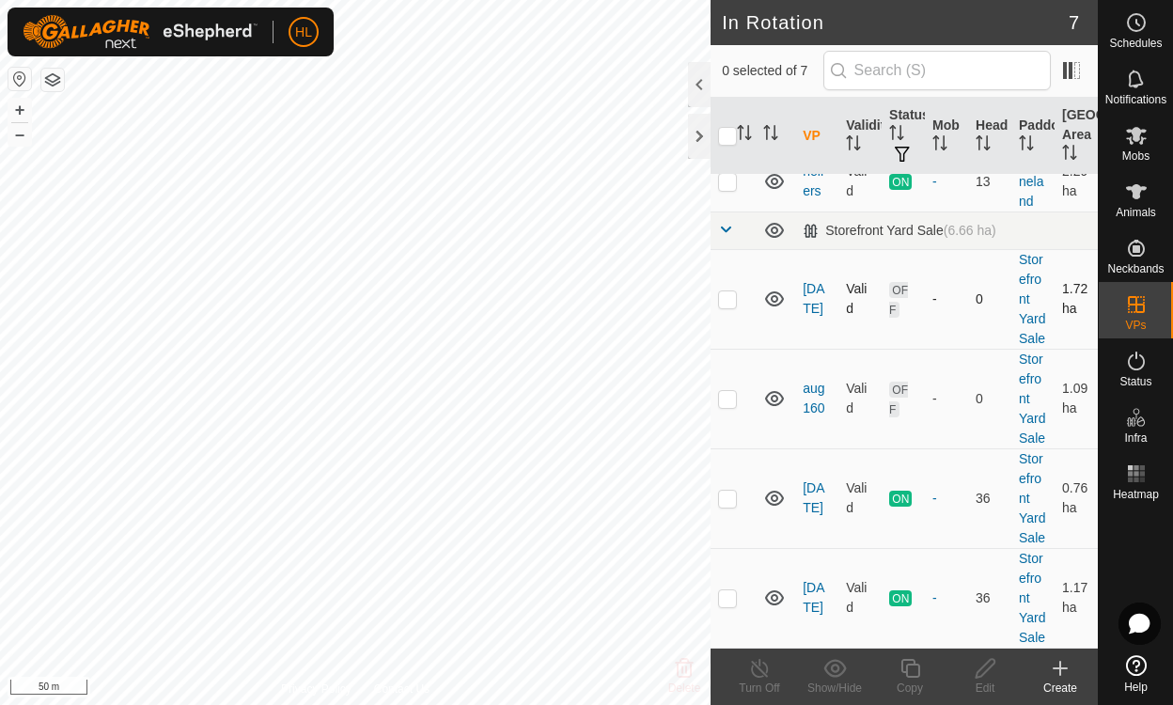
click at [725, 249] on td at bounding box center [733, 299] width 45 height 100
click at [738, 249] on td at bounding box center [733, 299] width 45 height 100
checkbox input "false"
click at [1137, 135] on icon at bounding box center [1136, 136] width 21 height 18
